Goal: Task Accomplishment & Management: Complete application form

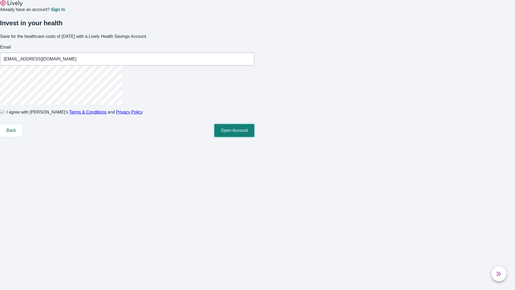
click at [254, 137] on button "Open Account" at bounding box center [234, 130] width 40 height 13
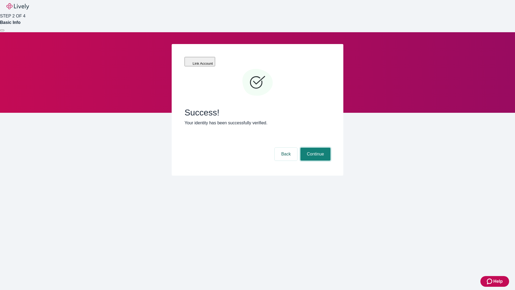
click at [315, 148] on button "Continue" at bounding box center [316, 154] width 30 height 13
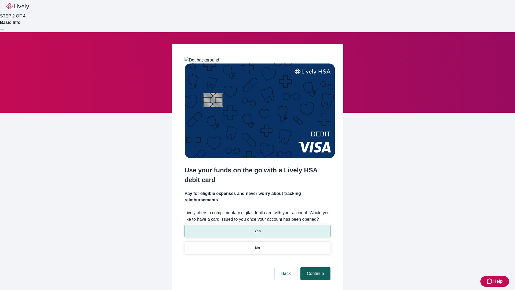
click at [257, 228] on p "Yes" at bounding box center [257, 231] width 6 height 6
click at [315, 267] on button "Continue" at bounding box center [316, 273] width 30 height 13
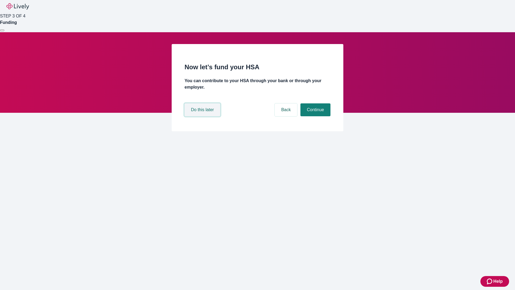
click at [203, 116] on button "Do this later" at bounding box center [203, 109] width 36 height 13
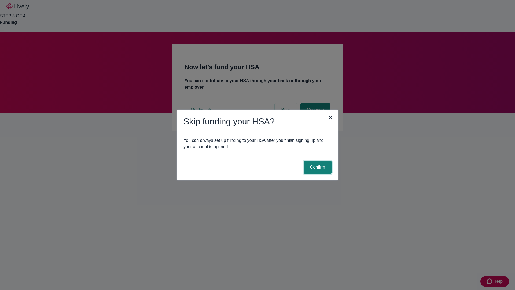
click at [317, 167] on button "Confirm" at bounding box center [318, 167] width 28 height 13
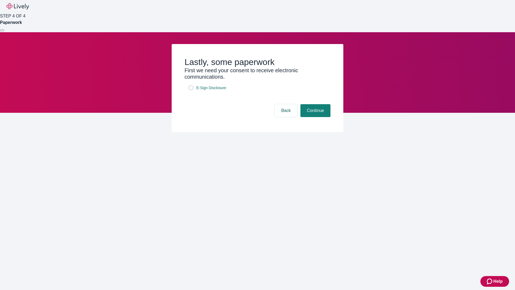
click at [191, 90] on input "E-Sign Disclosure" at bounding box center [191, 88] width 4 height 4
checkbox input "true"
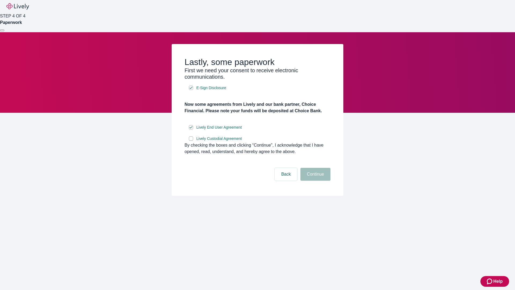
click at [191, 141] on input "Lively Custodial Agreement" at bounding box center [191, 138] width 4 height 4
checkbox input "true"
click at [315, 181] on button "Continue" at bounding box center [316, 174] width 30 height 13
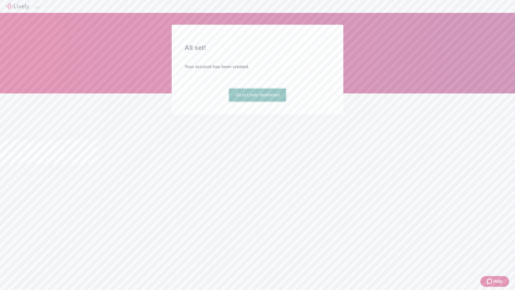
click at [257, 101] on link "Go to Lively dashboard" at bounding box center [257, 95] width 57 height 13
